Goal: Task Accomplishment & Management: Use online tool/utility

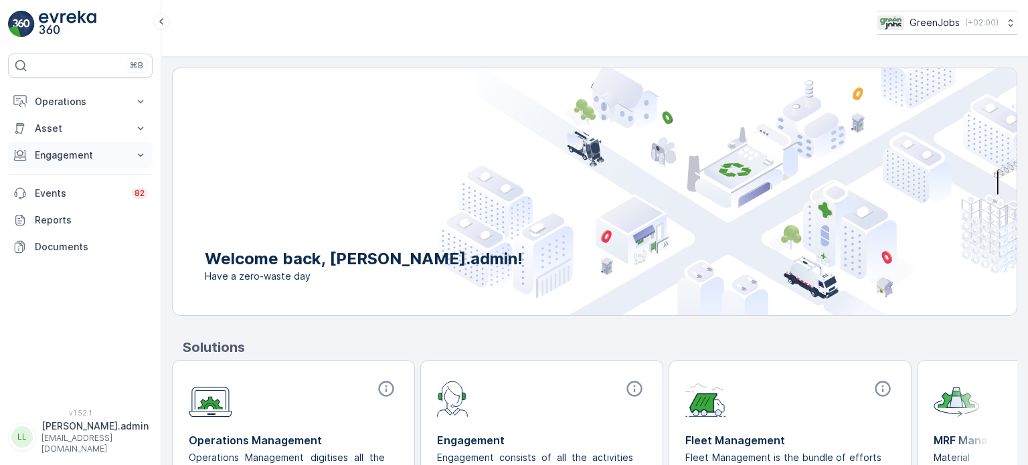
click at [61, 153] on p "Engagement" at bounding box center [80, 155] width 91 height 13
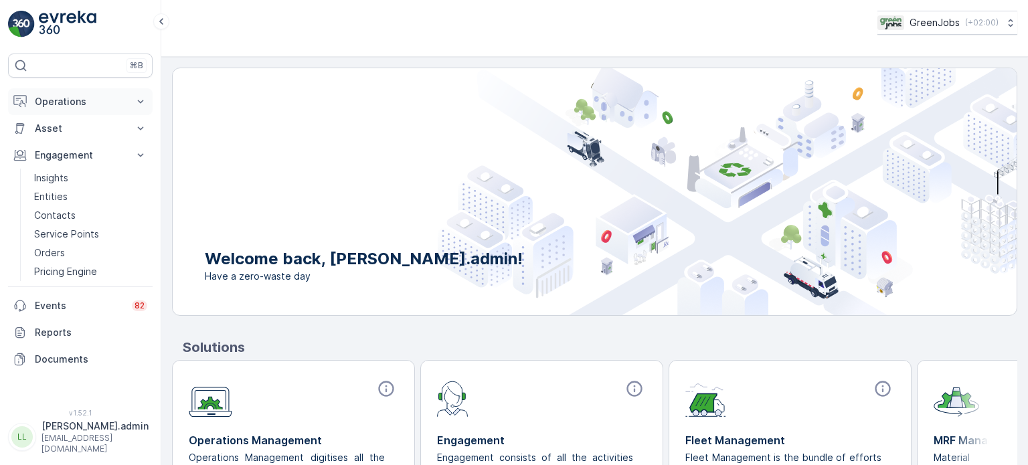
click at [66, 100] on p "Operations" at bounding box center [80, 101] width 91 height 13
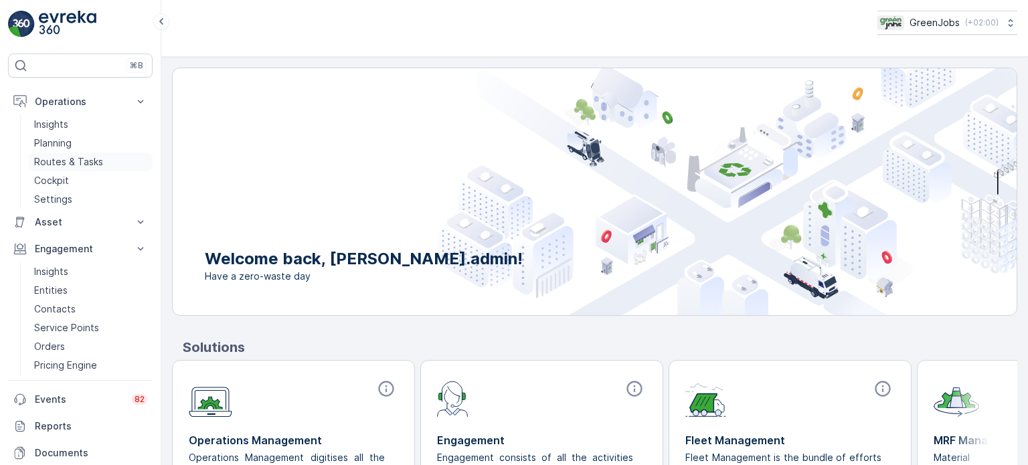
click at [67, 163] on p "Routes & Tasks" at bounding box center [68, 161] width 69 height 13
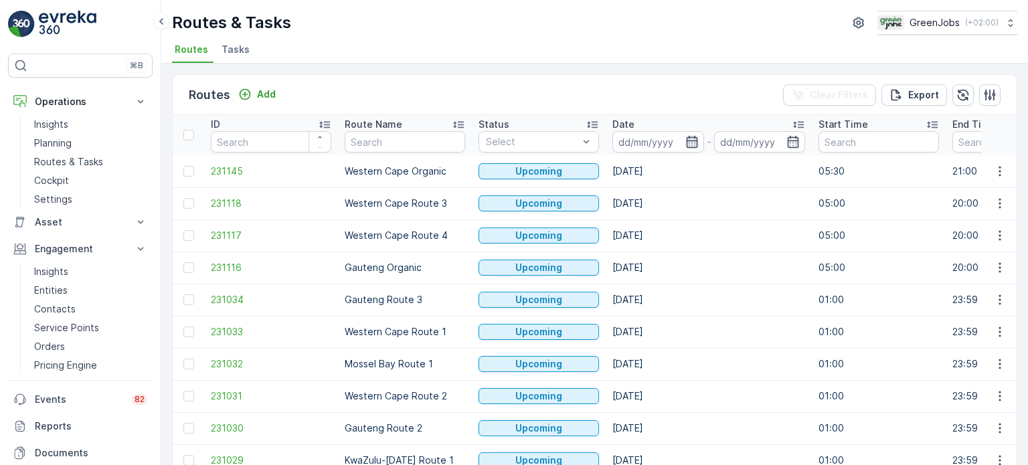
click at [691, 143] on icon "button" at bounding box center [692, 141] width 13 height 13
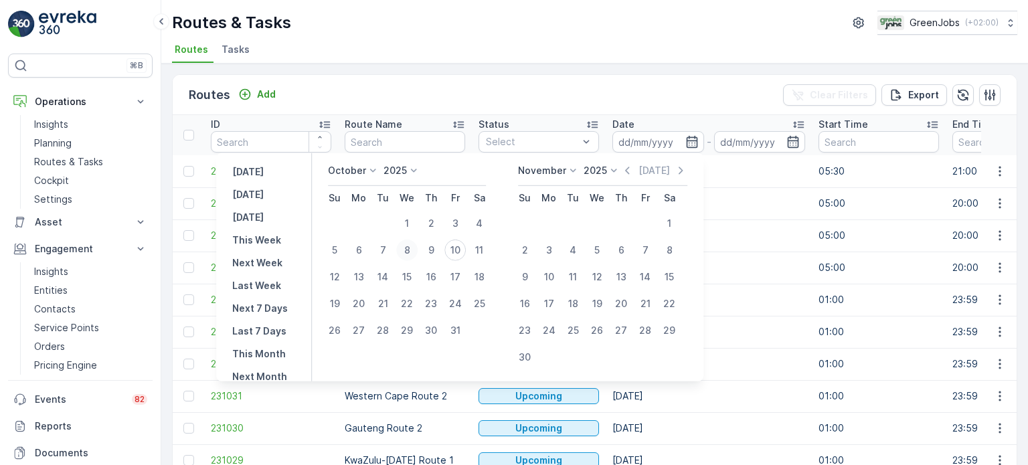
click at [413, 249] on div "8" at bounding box center [406, 250] width 21 height 21
type input "[DATE]"
click at [414, 248] on div "8" at bounding box center [406, 250] width 21 height 21
type input "[DATE]"
click at [414, 248] on div "8" at bounding box center [406, 250] width 21 height 21
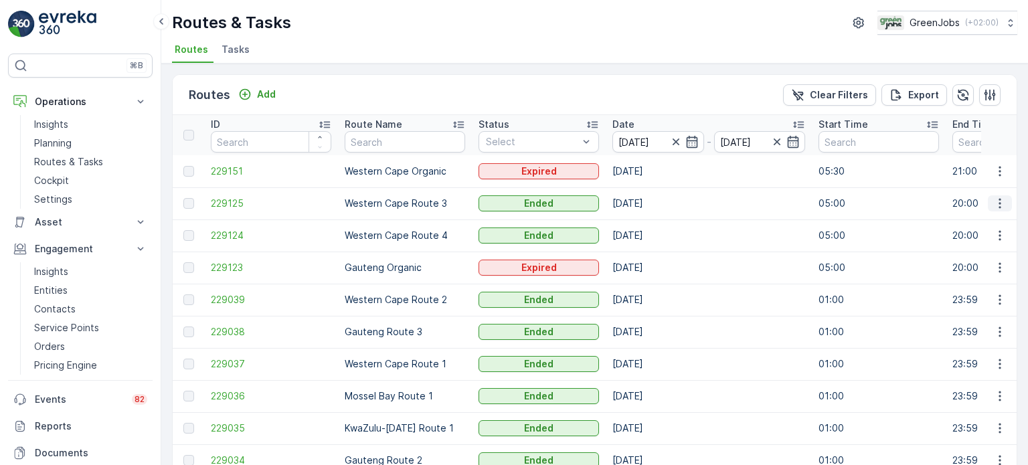
click at [994, 200] on icon "button" at bounding box center [1000, 203] width 13 height 13
click at [973, 218] on span "See More Details" at bounding box center [969, 222] width 78 height 13
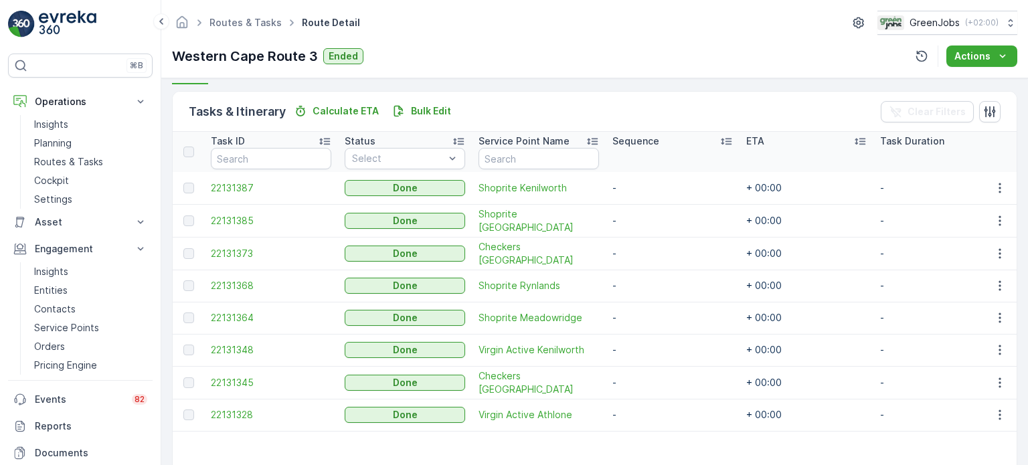
scroll to position [335, 0]
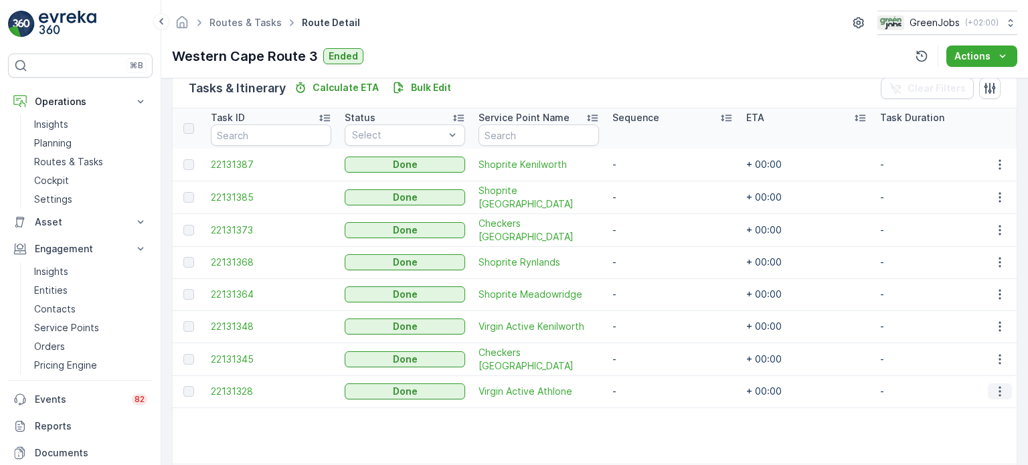
click at [999, 386] on icon "button" at bounding box center [1000, 391] width 13 height 13
click at [975, 406] on span "See More Details" at bounding box center [984, 408] width 78 height 13
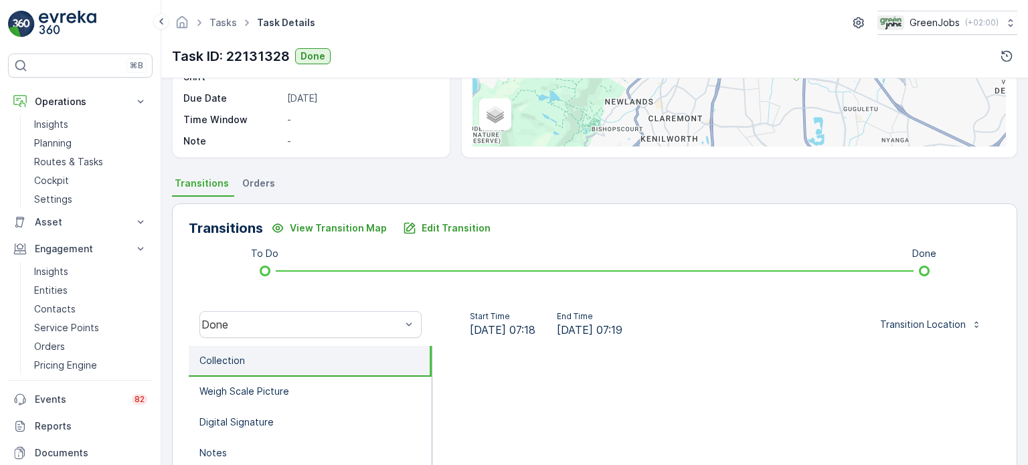
scroll to position [201, 0]
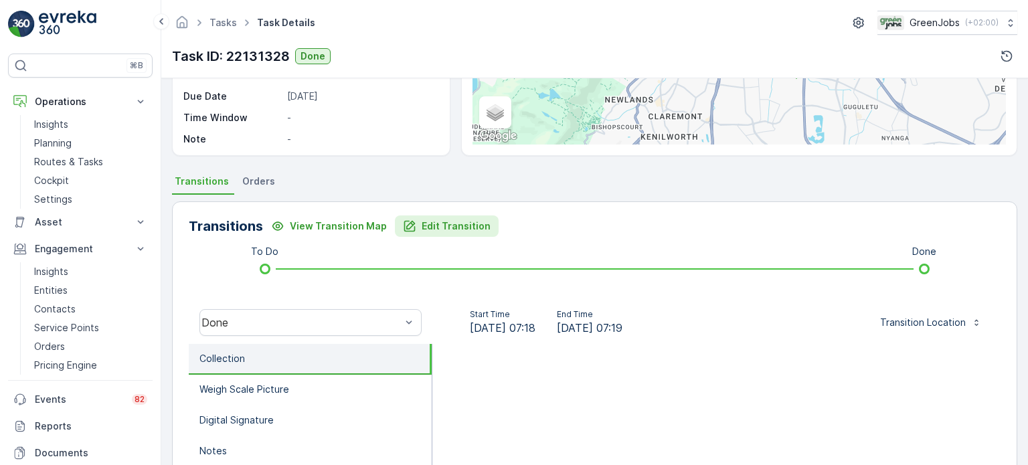
click at [426, 222] on p "Edit Transition" at bounding box center [456, 226] width 69 height 13
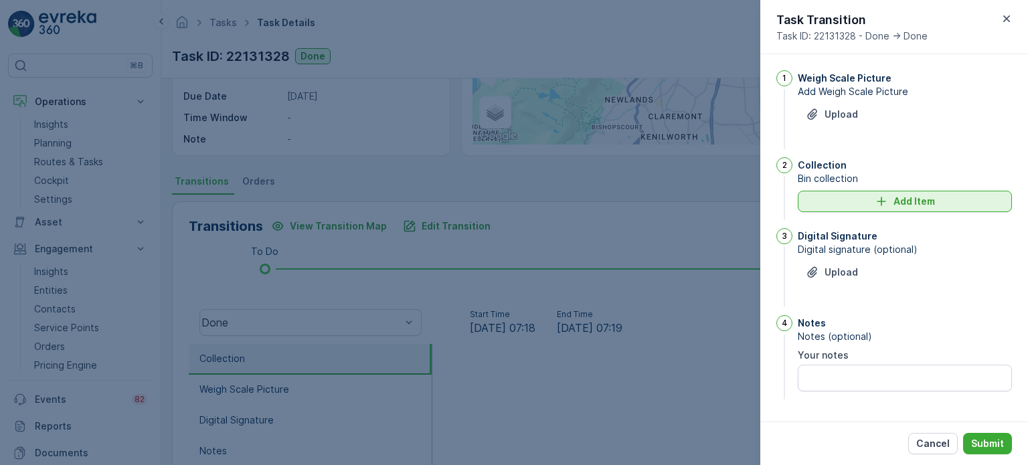
click at [881, 203] on icon "Add Item" at bounding box center [881, 201] width 13 height 13
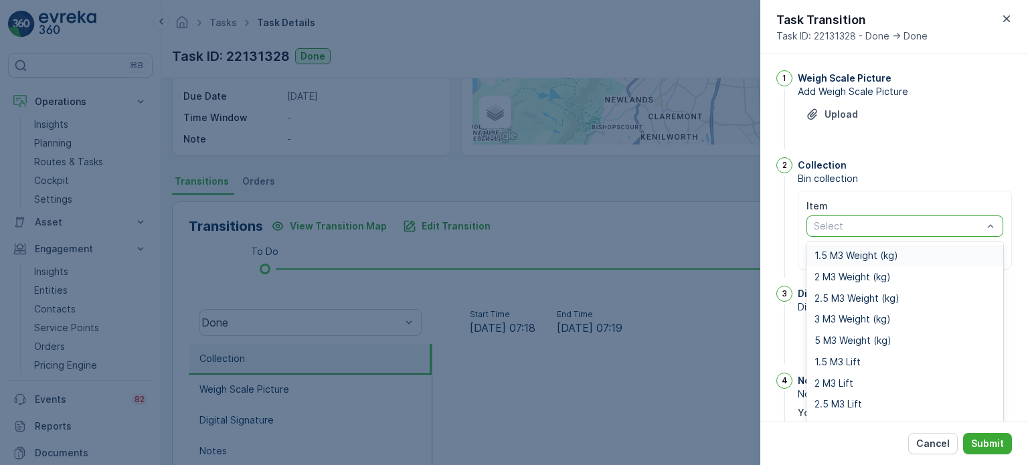
click at [836, 256] on span "1.5 M3 Weight (kg)" at bounding box center [857, 255] width 84 height 11
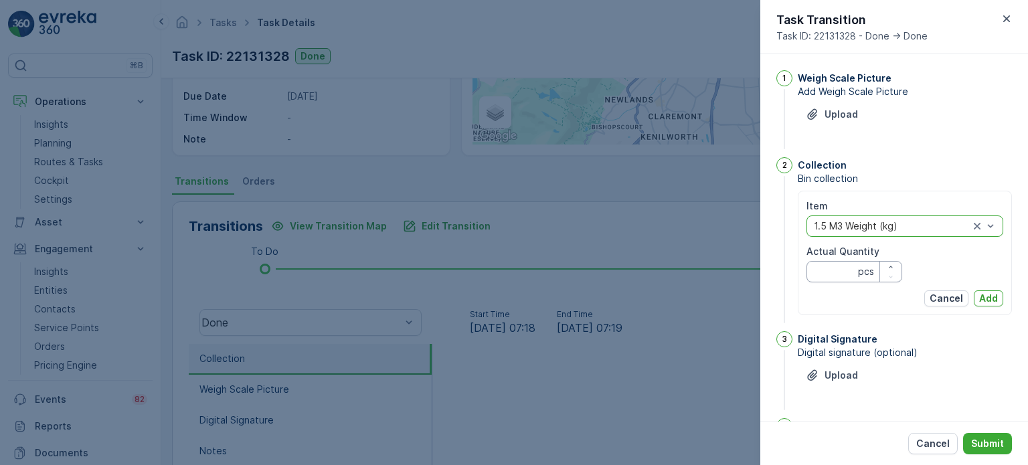
click at [836, 275] on Quantity "Actual Quantity" at bounding box center [855, 271] width 96 height 21
type Quantity "187"
click at [988, 297] on p "Add" at bounding box center [988, 298] width 19 height 13
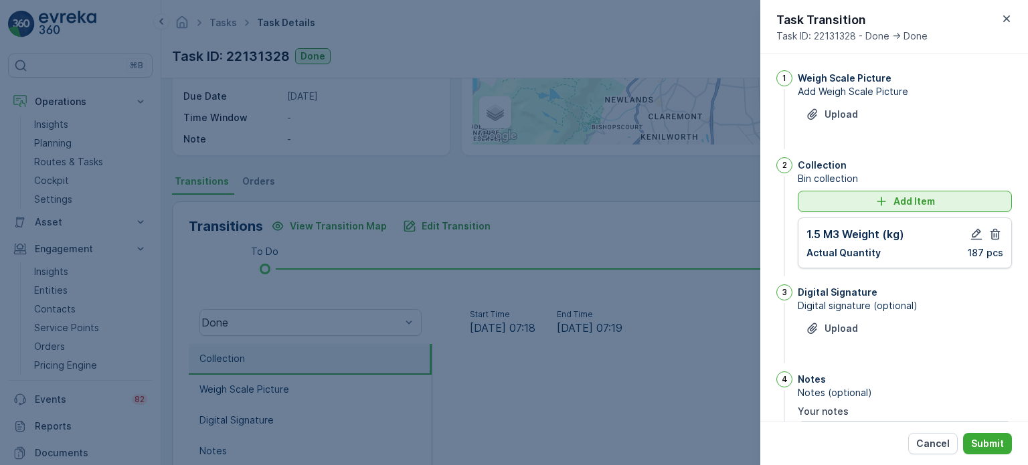
click at [835, 200] on div "Add Item" at bounding box center [905, 201] width 198 height 13
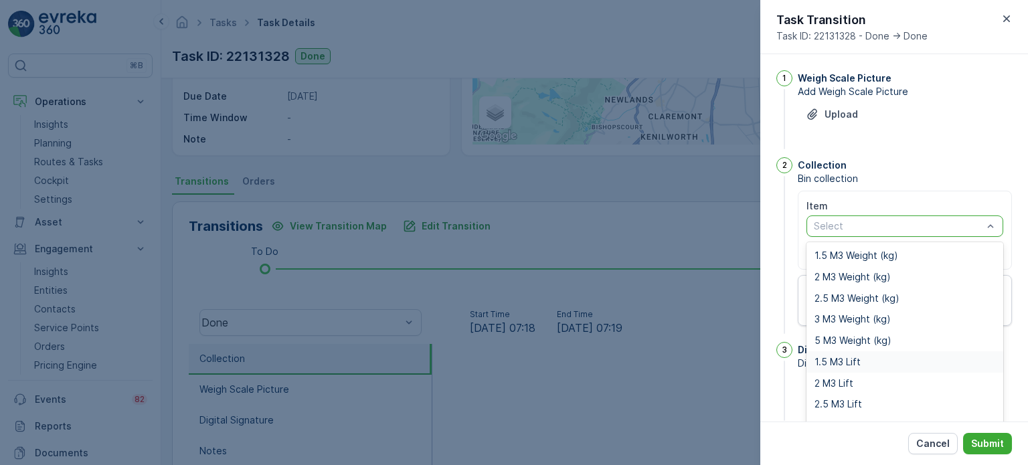
click at [831, 358] on span "1.5 M3 Lift" at bounding box center [838, 362] width 46 height 11
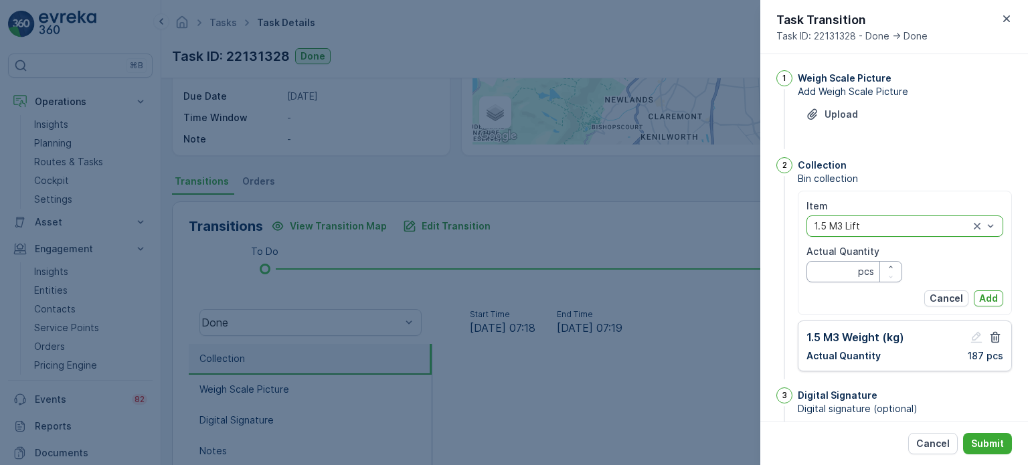
click at [817, 278] on Quantity "Actual Quantity" at bounding box center [855, 271] width 96 height 21
type Quantity "1"
click at [997, 297] on button "Add" at bounding box center [988, 299] width 29 height 16
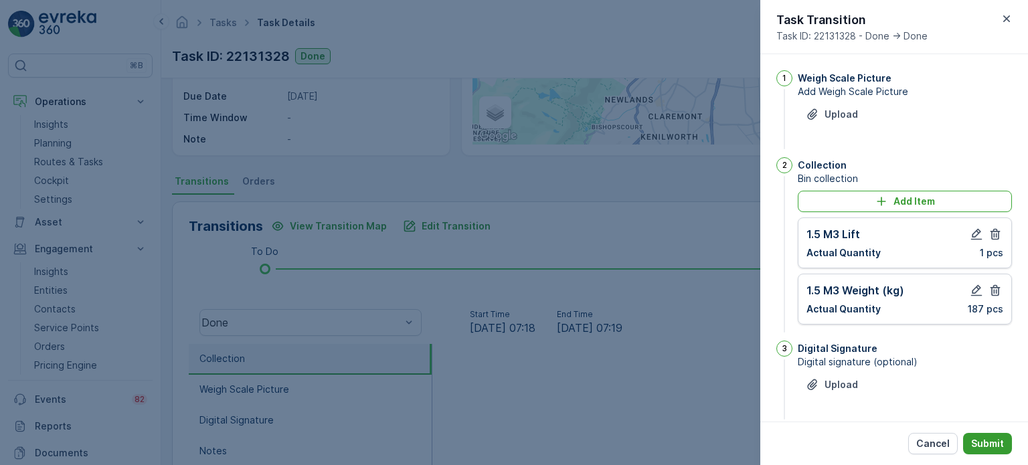
click at [998, 437] on p "Submit" at bounding box center [987, 443] width 33 height 13
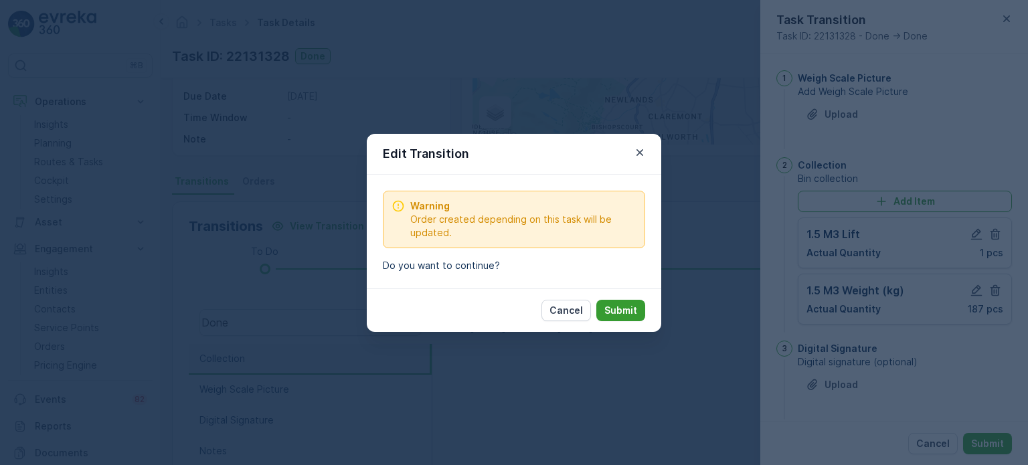
click at [628, 308] on p "Submit" at bounding box center [621, 310] width 33 height 13
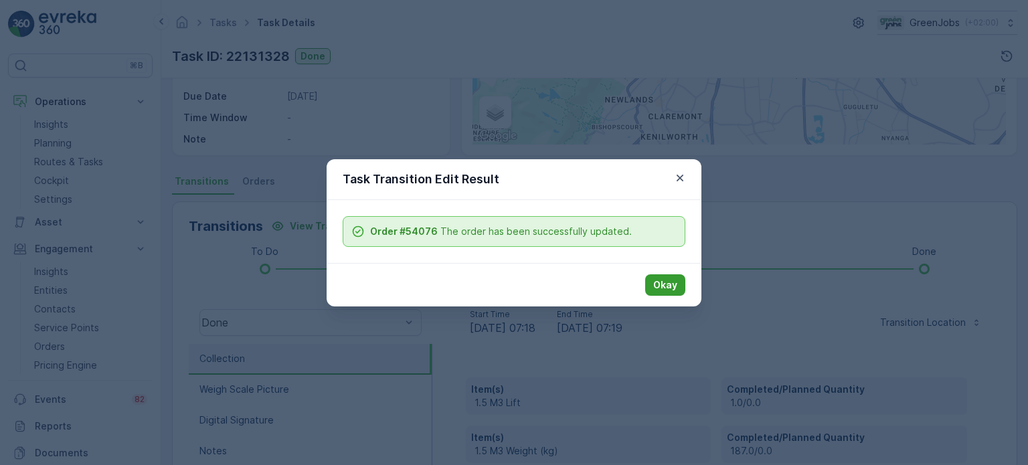
click at [667, 289] on p "Okay" at bounding box center [665, 285] width 24 height 13
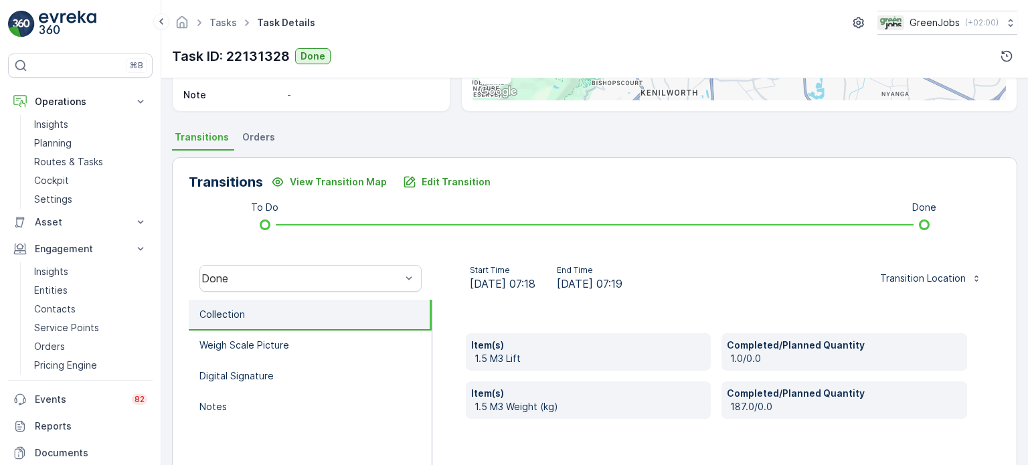
scroll to position [268, 0]
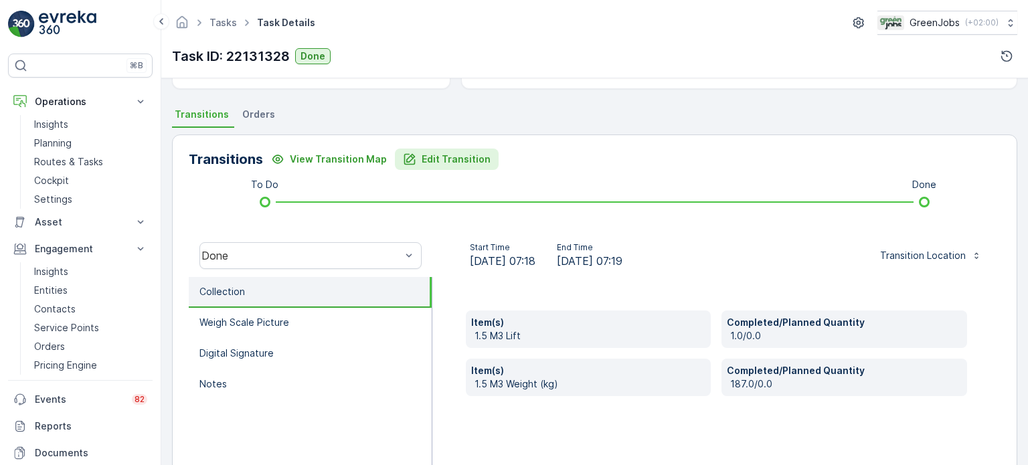
click at [471, 159] on p "Edit Transition" at bounding box center [456, 159] width 69 height 13
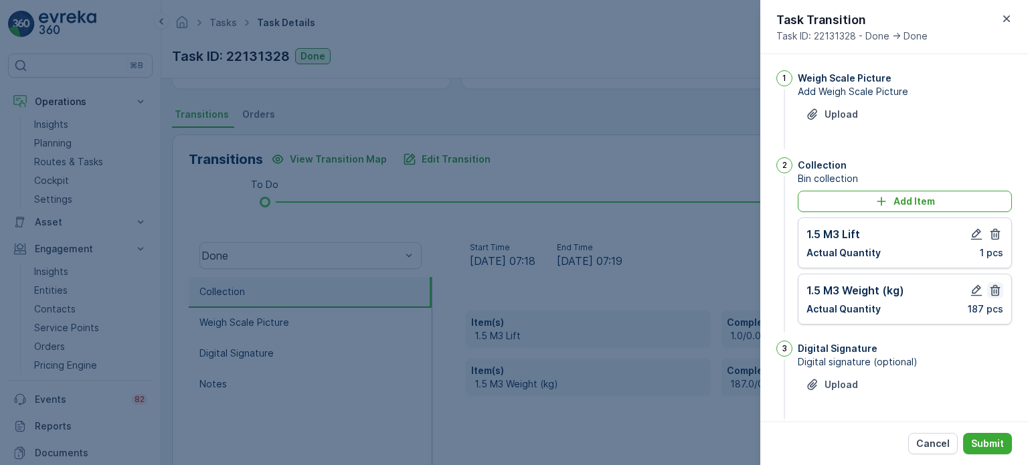
click at [994, 288] on icon "button" at bounding box center [995, 290] width 13 height 13
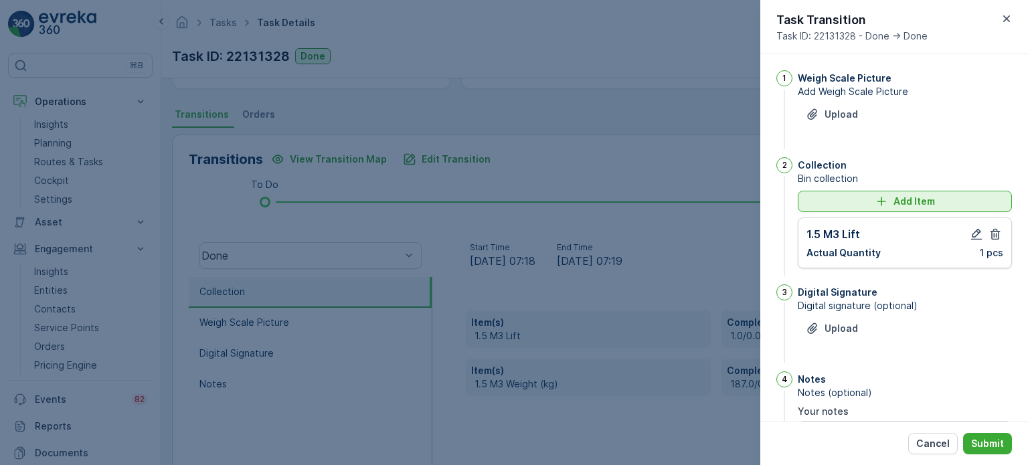
click at [864, 209] on button "Add Item" at bounding box center [905, 201] width 214 height 21
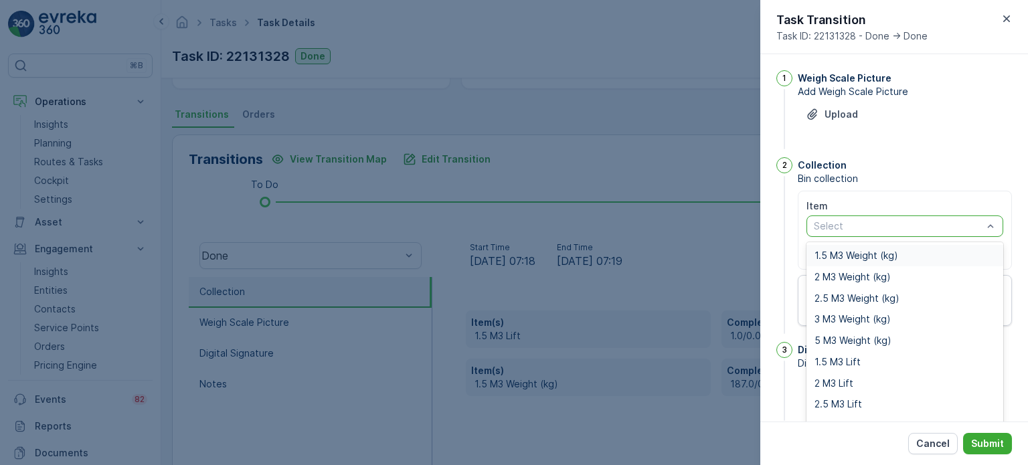
click at [835, 254] on span "1.5 M3 Weight (kg)" at bounding box center [857, 255] width 84 height 11
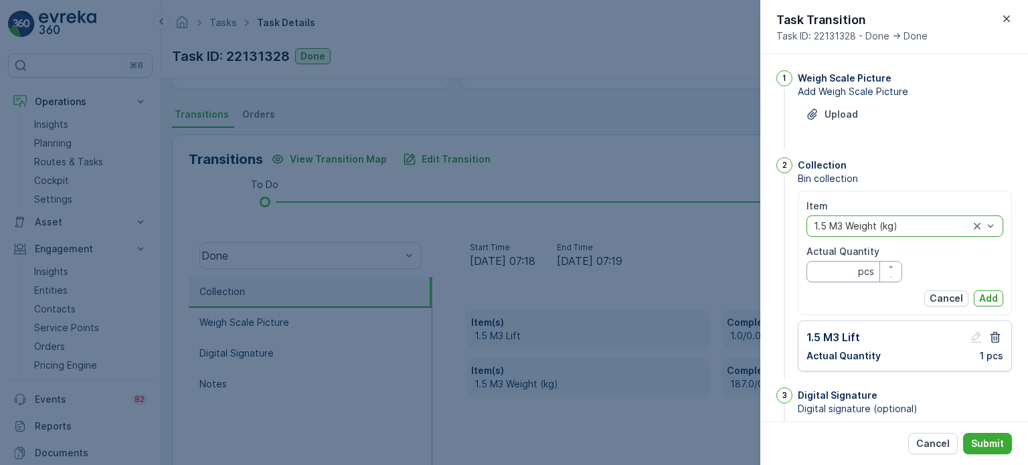
click at [835, 268] on Quantity "Actual Quantity" at bounding box center [855, 271] width 96 height 21
type Quantity "153"
click at [985, 299] on p "Add" at bounding box center [988, 298] width 19 height 13
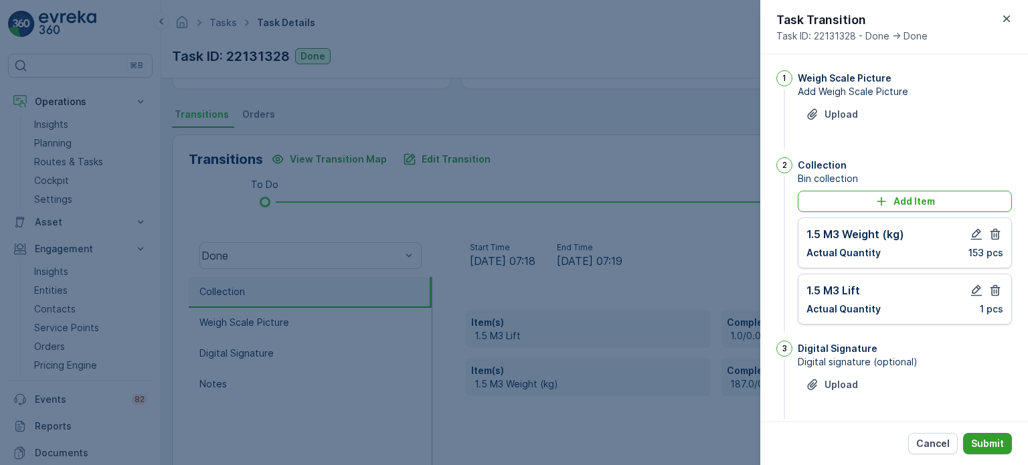
click at [994, 438] on p "Submit" at bounding box center [987, 443] width 33 height 13
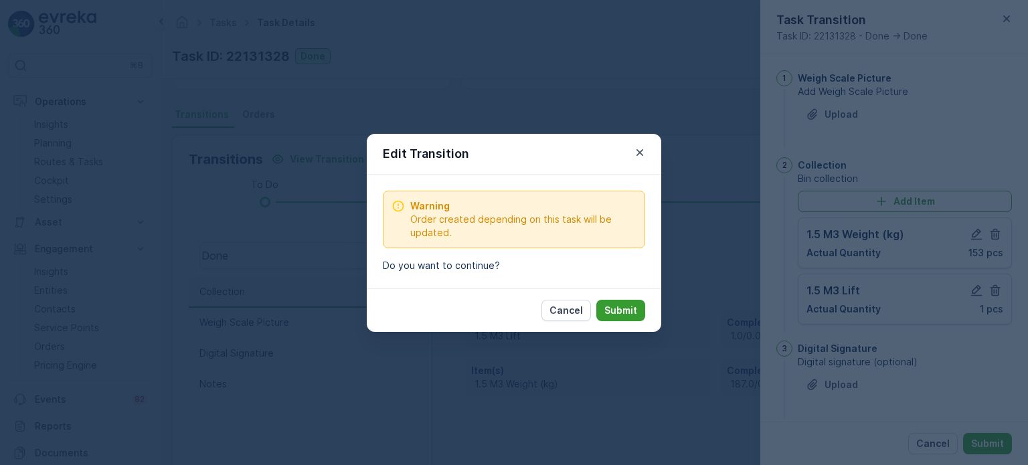
click at [635, 307] on p "Submit" at bounding box center [621, 310] width 33 height 13
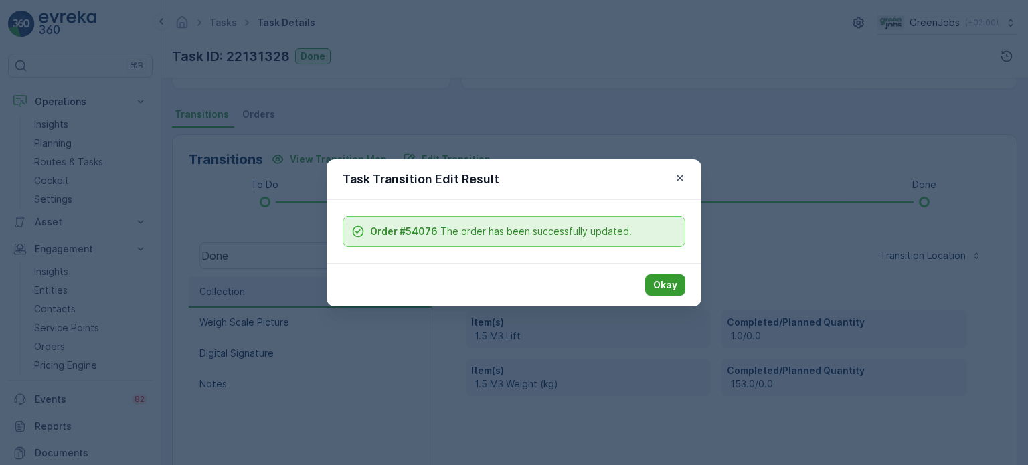
click at [664, 279] on p "Okay" at bounding box center [665, 285] width 24 height 13
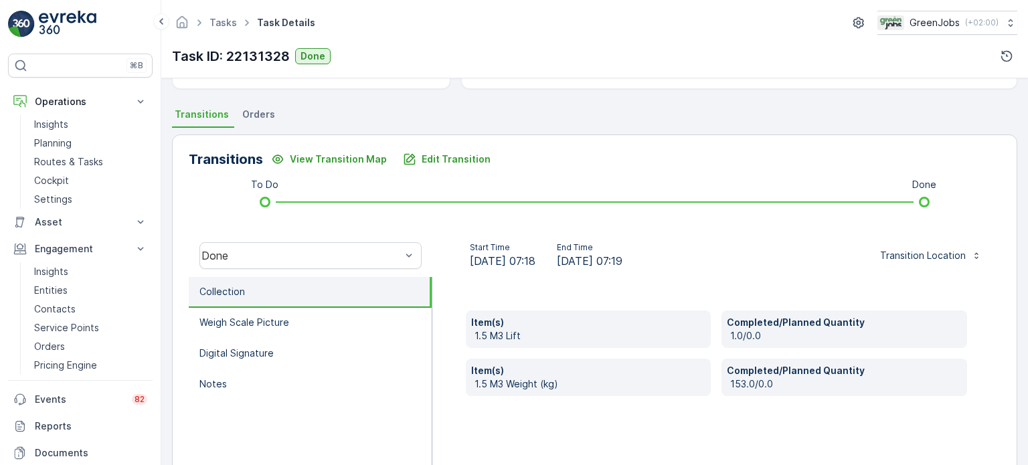
click at [246, 110] on span "Orders" at bounding box center [258, 114] width 33 height 13
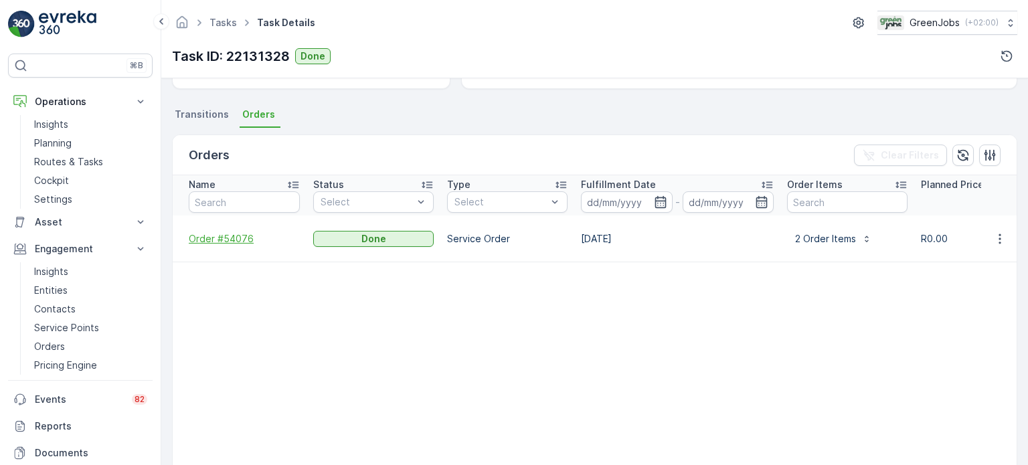
click at [233, 232] on span "Order #54076" at bounding box center [244, 238] width 111 height 13
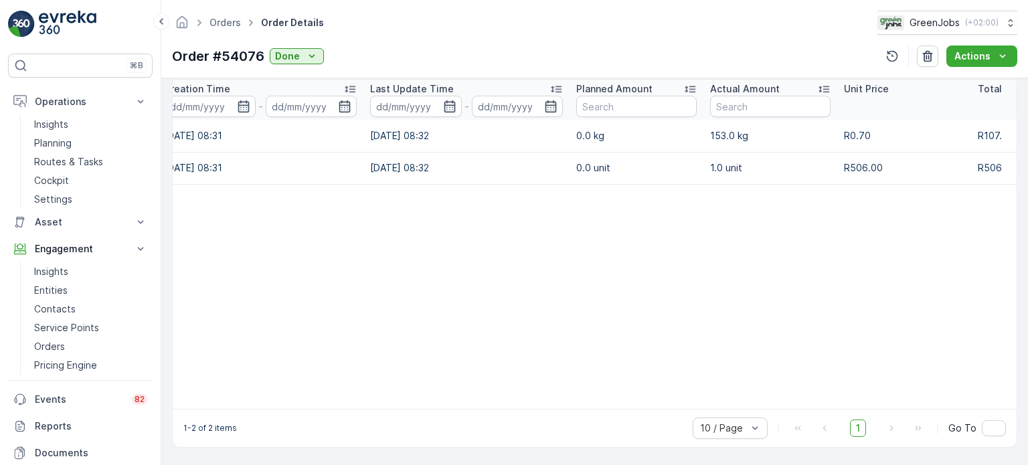
scroll to position [0, 22]
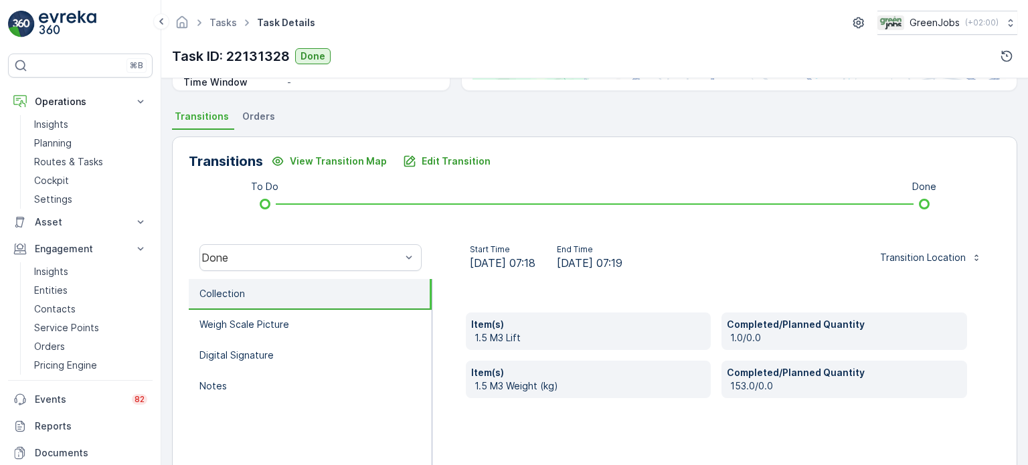
scroll to position [268, 0]
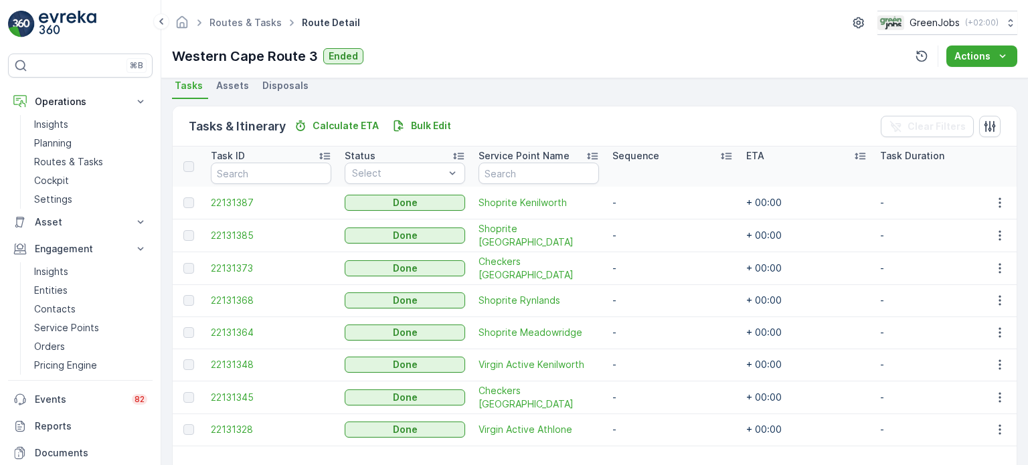
scroll to position [393, 0]
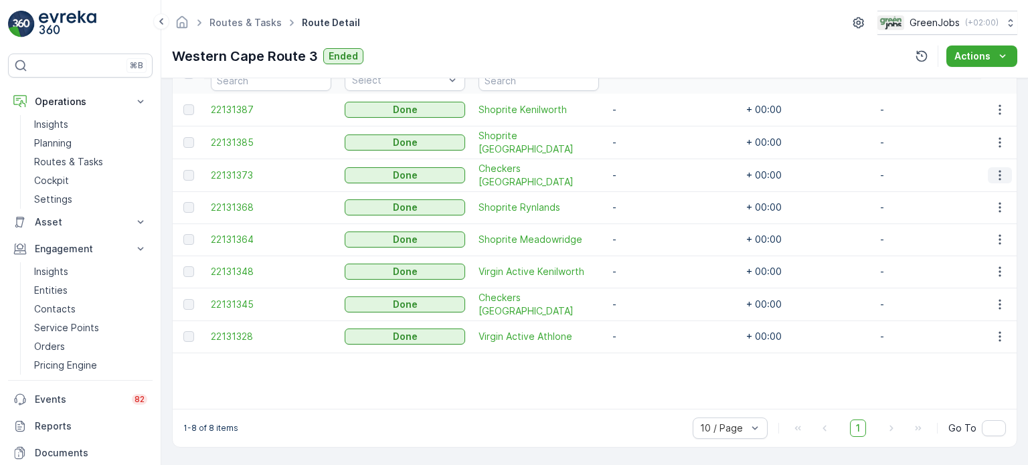
click at [994, 169] on icon "button" at bounding box center [1000, 175] width 13 height 13
click at [994, 192] on span "See More Details" at bounding box center [984, 189] width 78 height 13
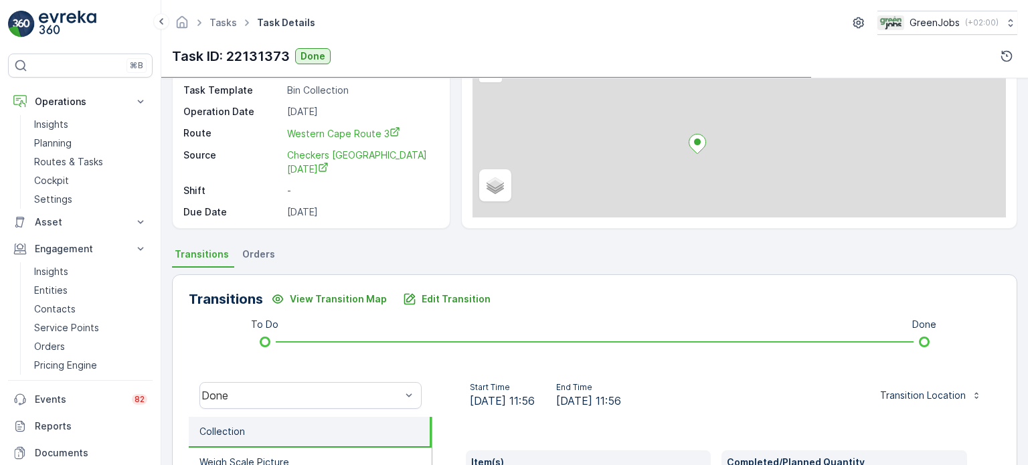
scroll to position [268, 0]
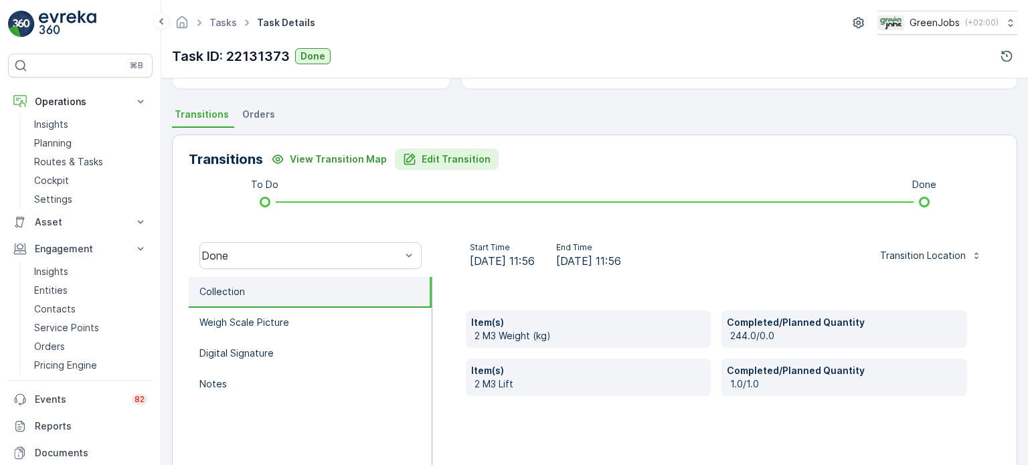
click at [431, 153] on p "Edit Transition" at bounding box center [456, 159] width 69 height 13
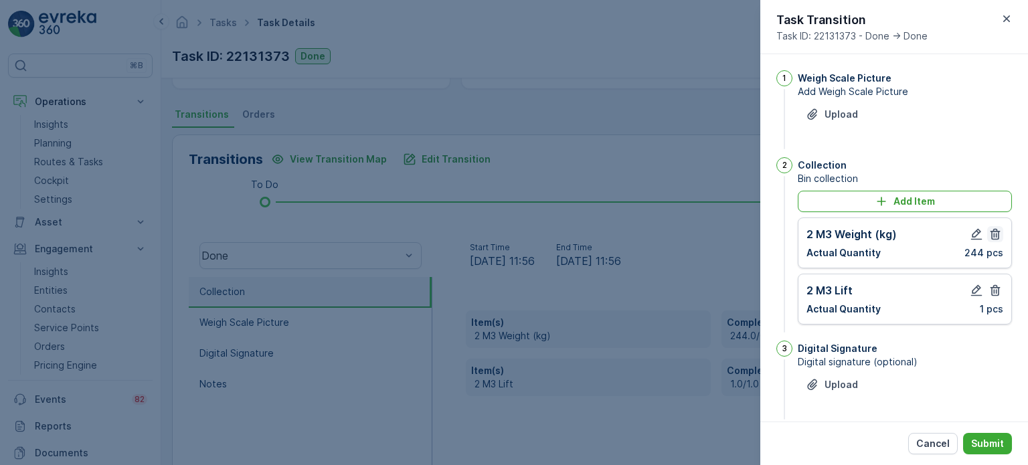
click at [995, 235] on icon "button" at bounding box center [995, 234] width 13 height 13
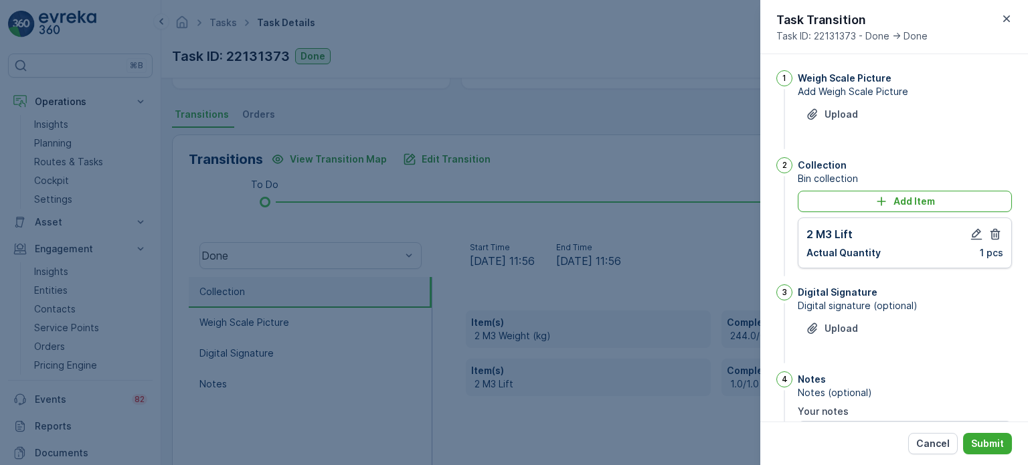
click at [995, 235] on icon "button" at bounding box center [995, 234] width 13 height 13
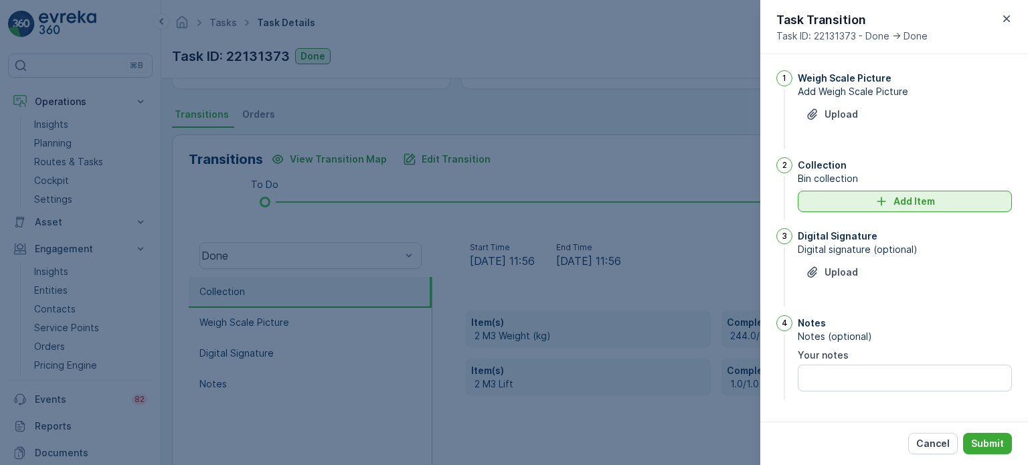
click at [897, 206] on p "Add Item" at bounding box center [915, 201] width 42 height 13
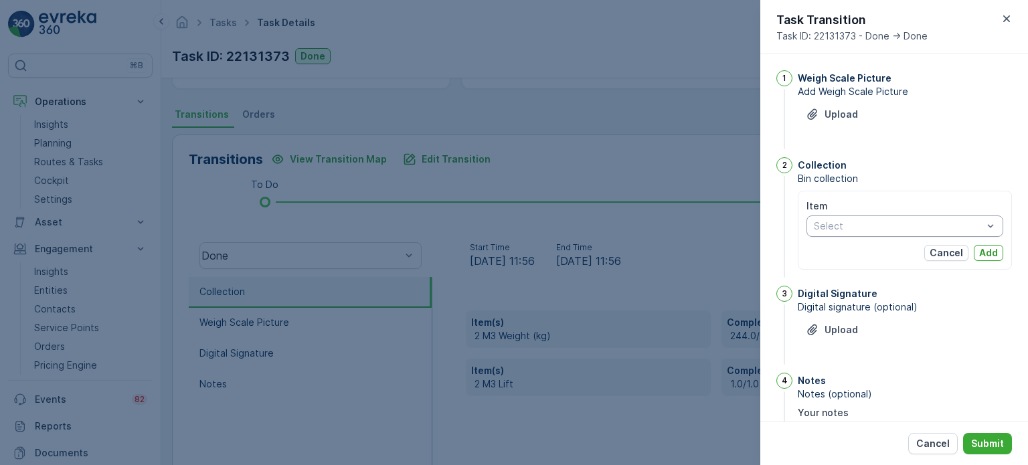
click at [883, 234] on div "Select" at bounding box center [905, 226] width 197 height 21
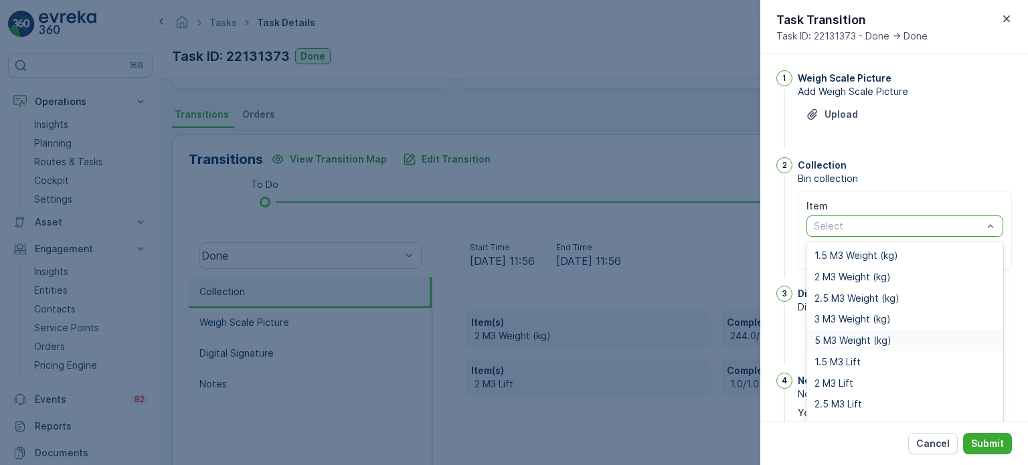
click at [842, 339] on span "5 M3 Weight (kg)" at bounding box center [853, 340] width 77 height 11
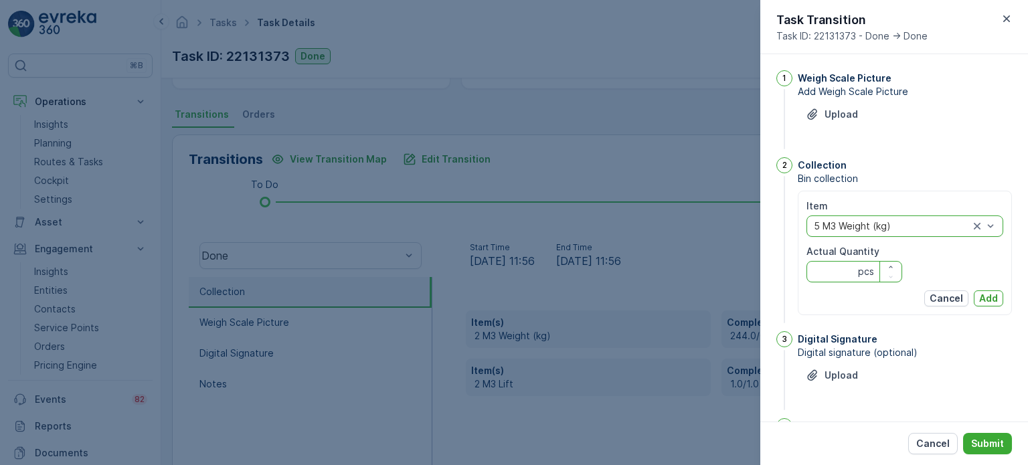
click at [829, 279] on Quantity "Actual Quantity" at bounding box center [855, 271] width 96 height 21
type Quantity "244"
click at [984, 298] on p "Add" at bounding box center [988, 298] width 19 height 13
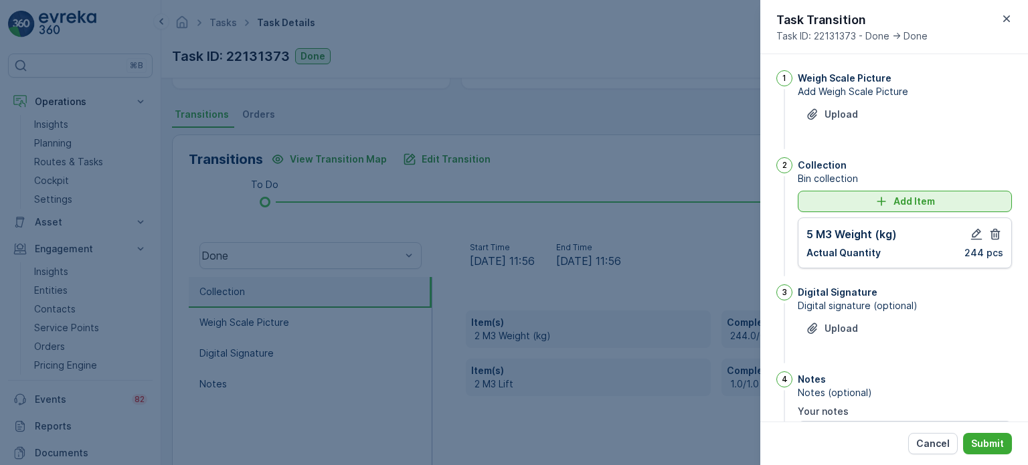
click at [842, 197] on div "Add Item" at bounding box center [905, 201] width 198 height 13
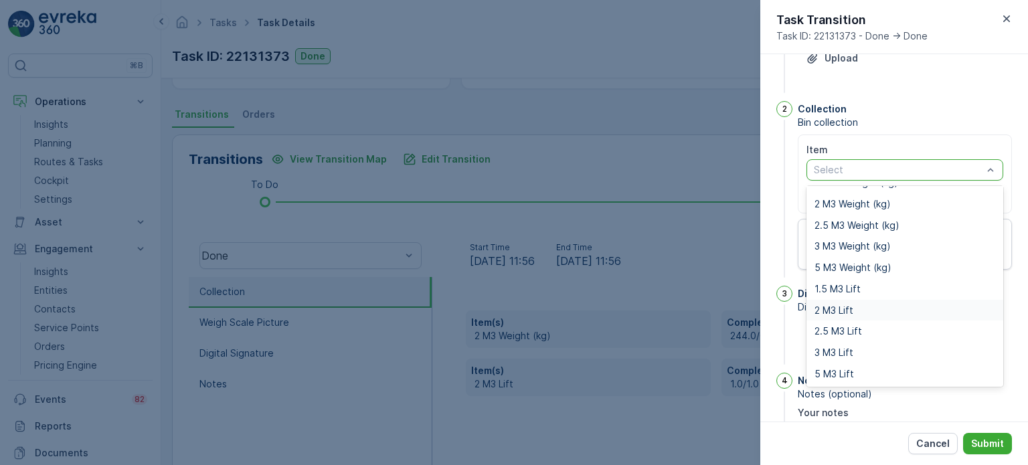
scroll to position [109, 0]
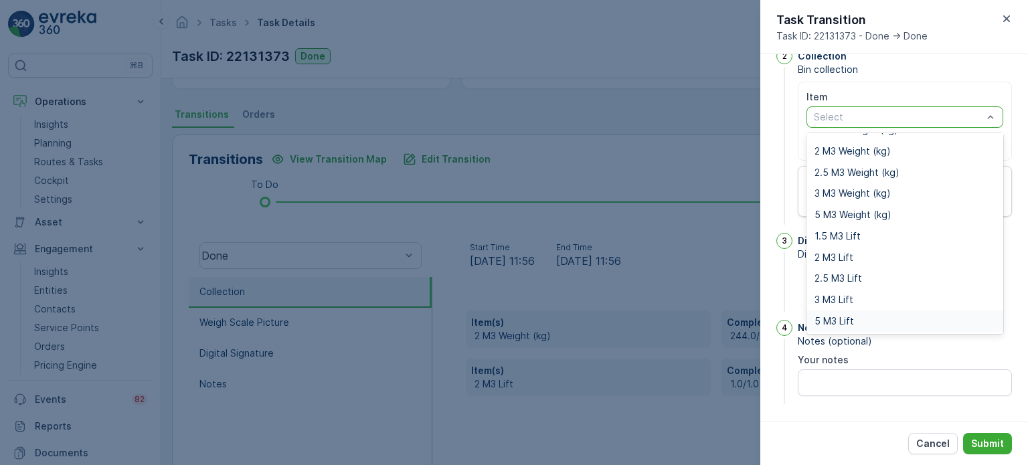
click at [852, 323] on span "5 M3 Lift" at bounding box center [834, 321] width 39 height 11
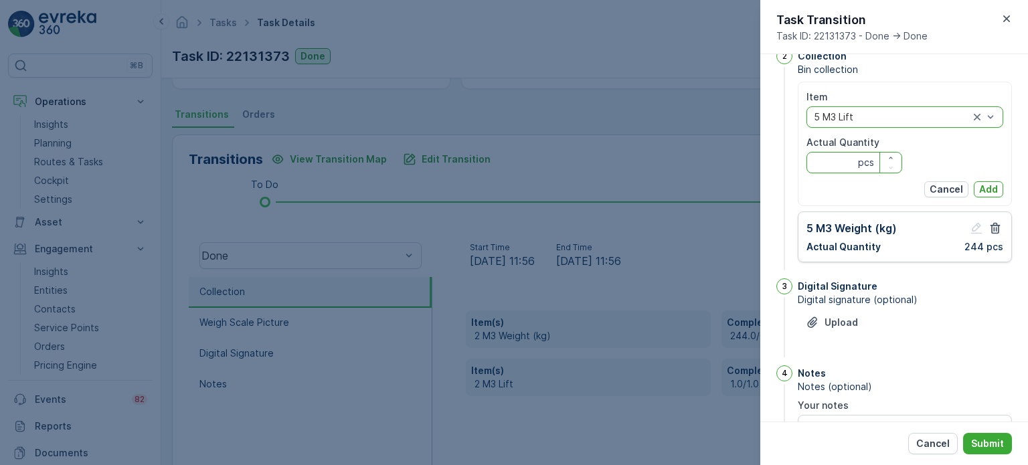
click at [832, 161] on Quantity "Actual Quantity" at bounding box center [855, 162] width 96 height 21
type Quantity "1"
click at [987, 186] on p "Add" at bounding box center [988, 189] width 19 height 13
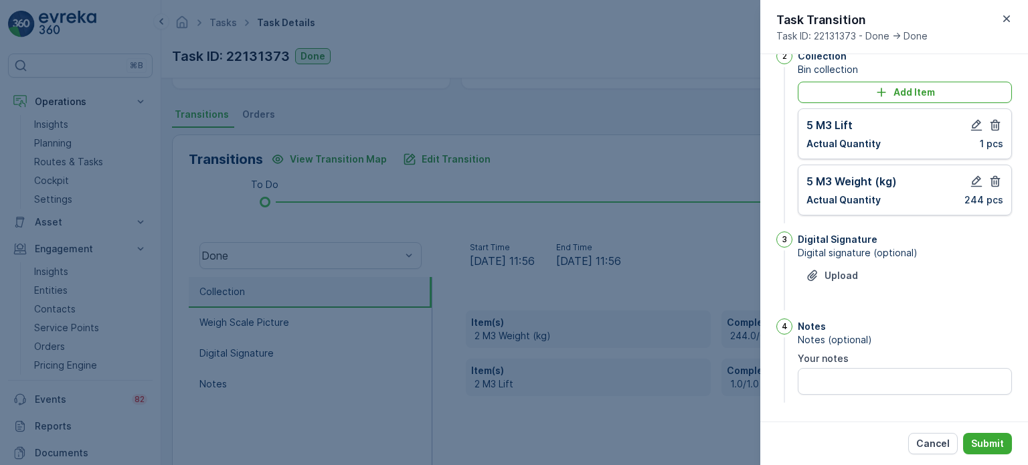
scroll to position [108, 0]
click at [991, 438] on p "Submit" at bounding box center [987, 443] width 33 height 13
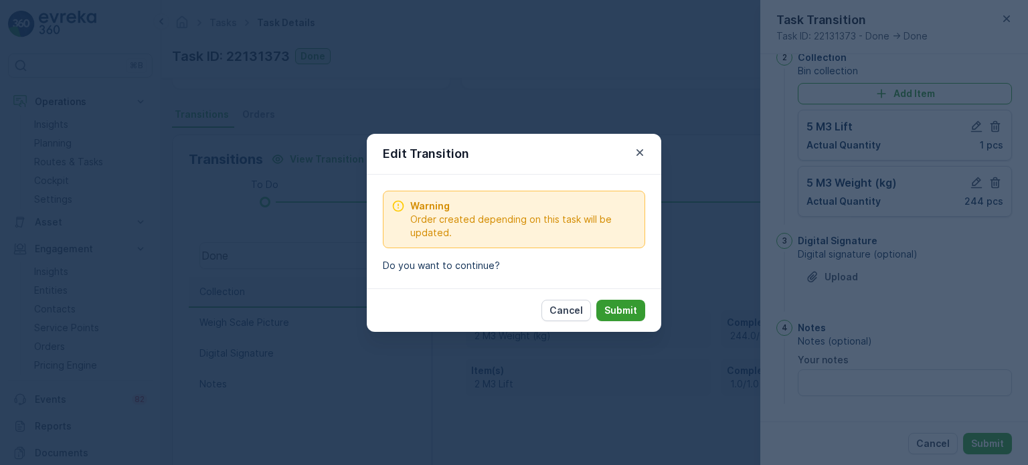
click at [617, 308] on p "Submit" at bounding box center [621, 310] width 33 height 13
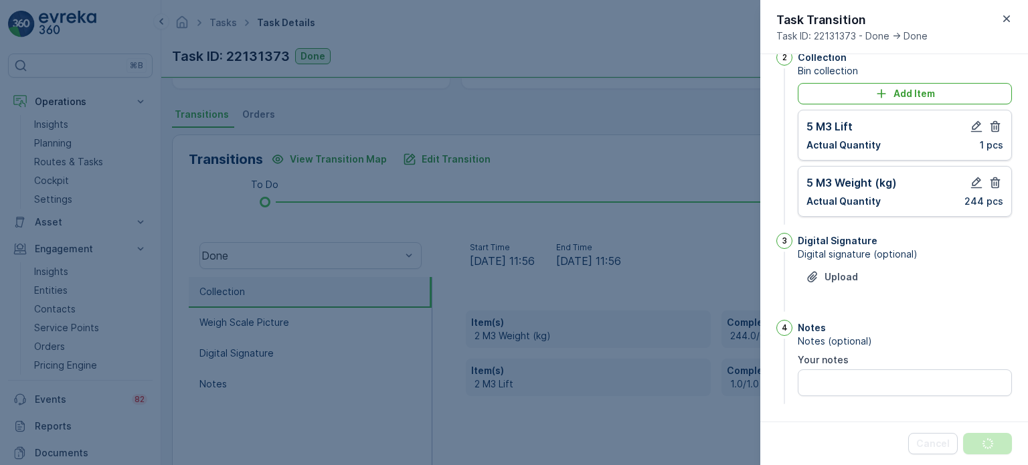
scroll to position [0, 0]
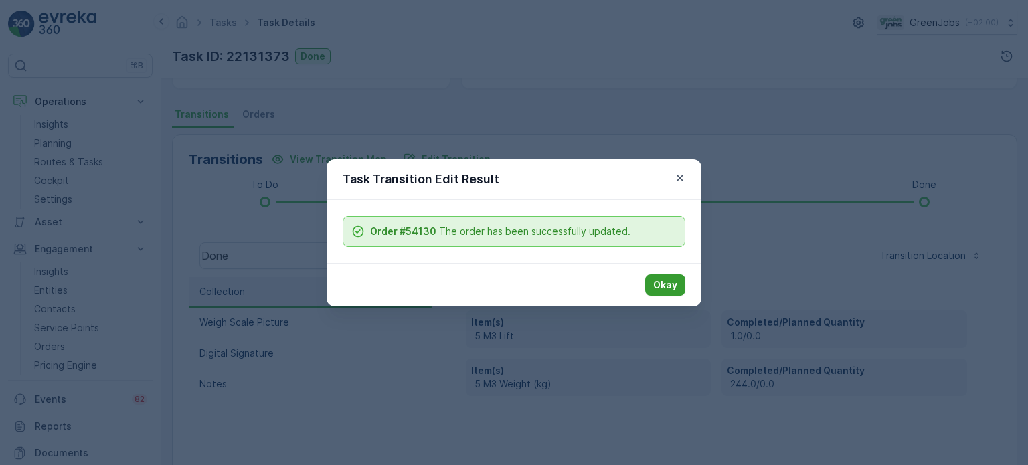
click at [673, 288] on p "Okay" at bounding box center [665, 285] width 24 height 13
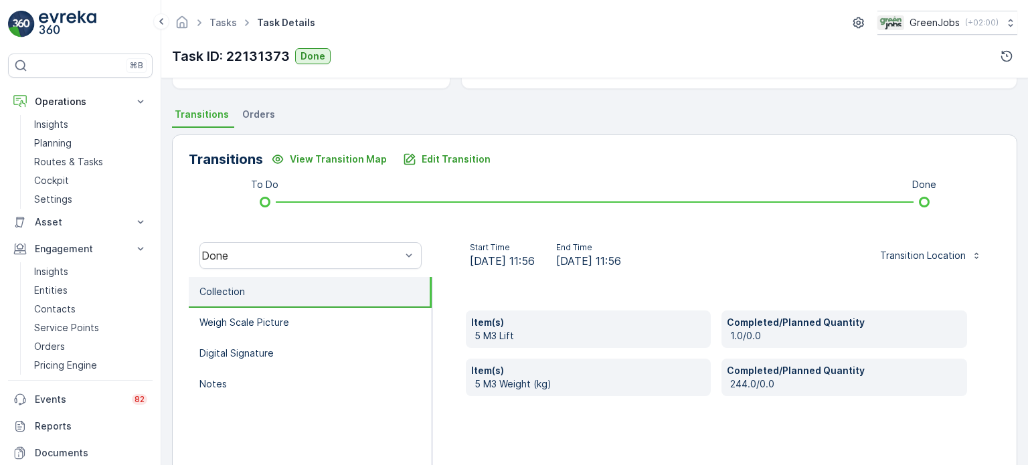
click at [266, 108] on span "Orders" at bounding box center [258, 114] width 33 height 13
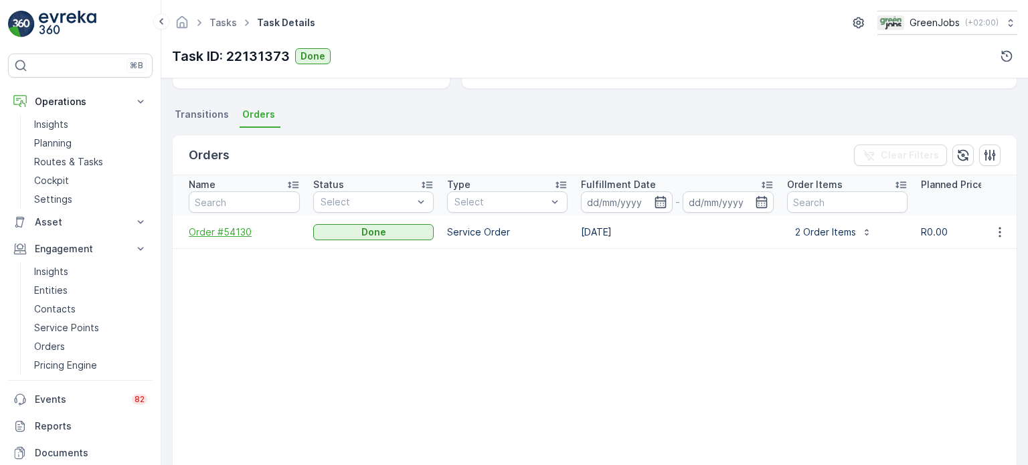
click at [232, 227] on span "Order #54130" at bounding box center [244, 232] width 111 height 13
